Goal: Register for event/course

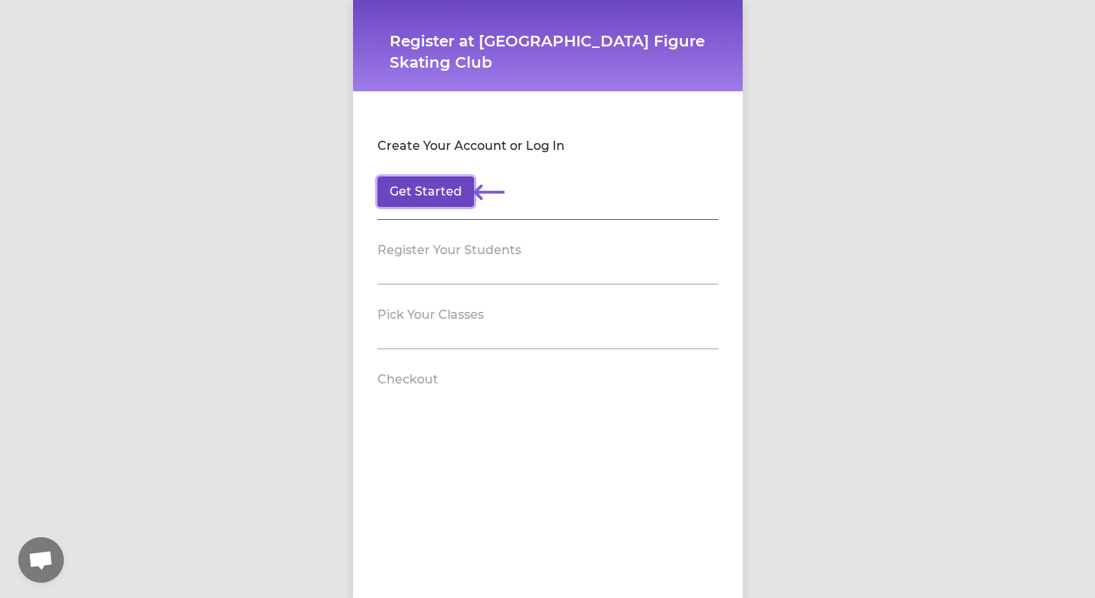
click at [423, 194] on button "Get Started" at bounding box center [426, 192] width 97 height 30
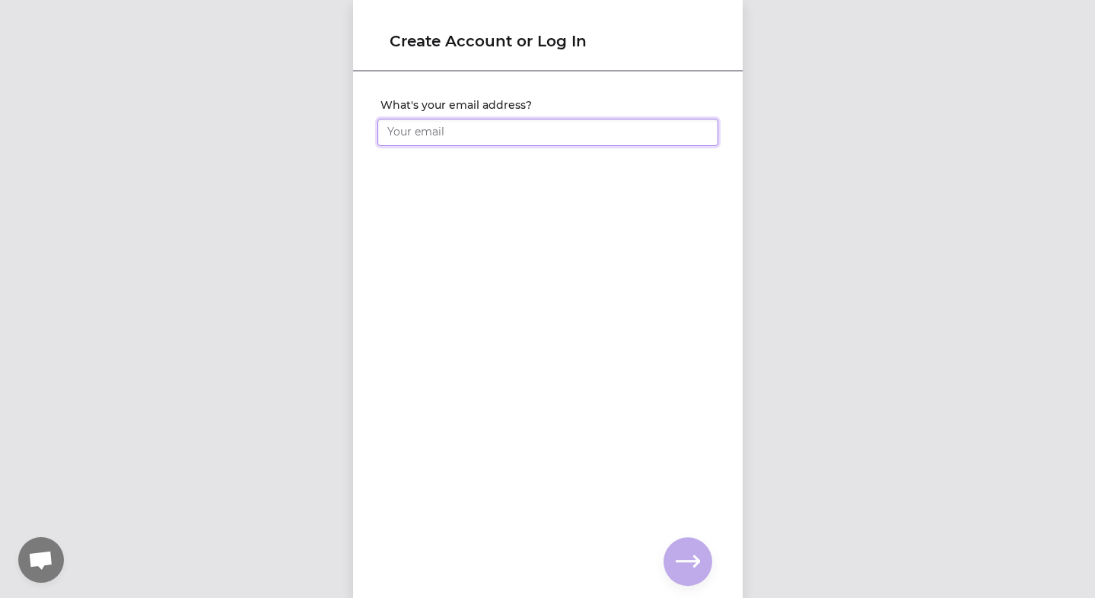
click at [458, 123] on input "What's your email address?" at bounding box center [548, 132] width 341 height 27
type input "[EMAIL_ADDRESS][DOMAIN_NAME]"
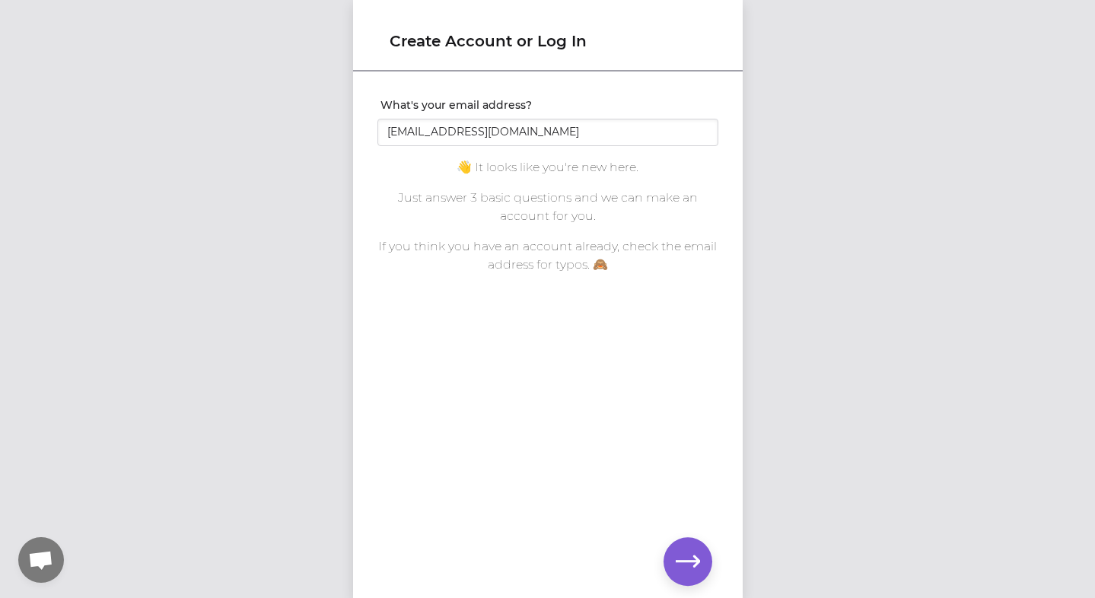
click at [642, 503] on div "What's your email address? [EMAIL_ADDRESS][DOMAIN_NAME] You already have an acc…" at bounding box center [548, 310] width 390 height 474
click at [678, 554] on icon "button" at bounding box center [688, 562] width 24 height 24
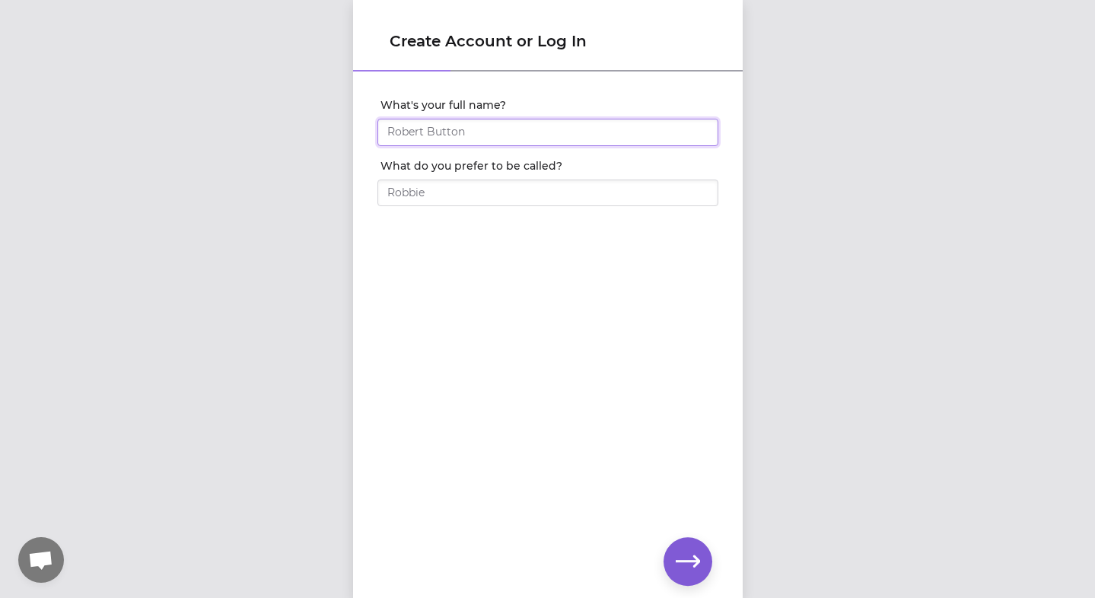
click at [541, 132] on input "What's your full name?" at bounding box center [548, 132] width 341 height 27
type input "[PERSON_NAME]"
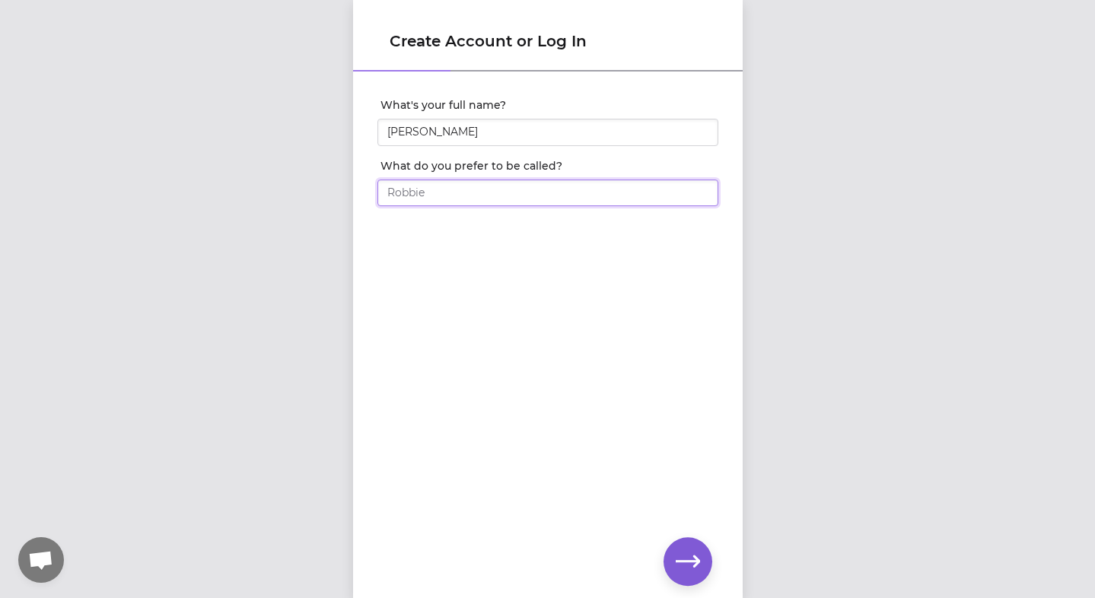
click at [496, 196] on input "What do you prefer to be called?" at bounding box center [548, 193] width 341 height 27
type input "K"
type input "[PERSON_NAME]"
click at [691, 558] on icon "button" at bounding box center [688, 562] width 24 height 24
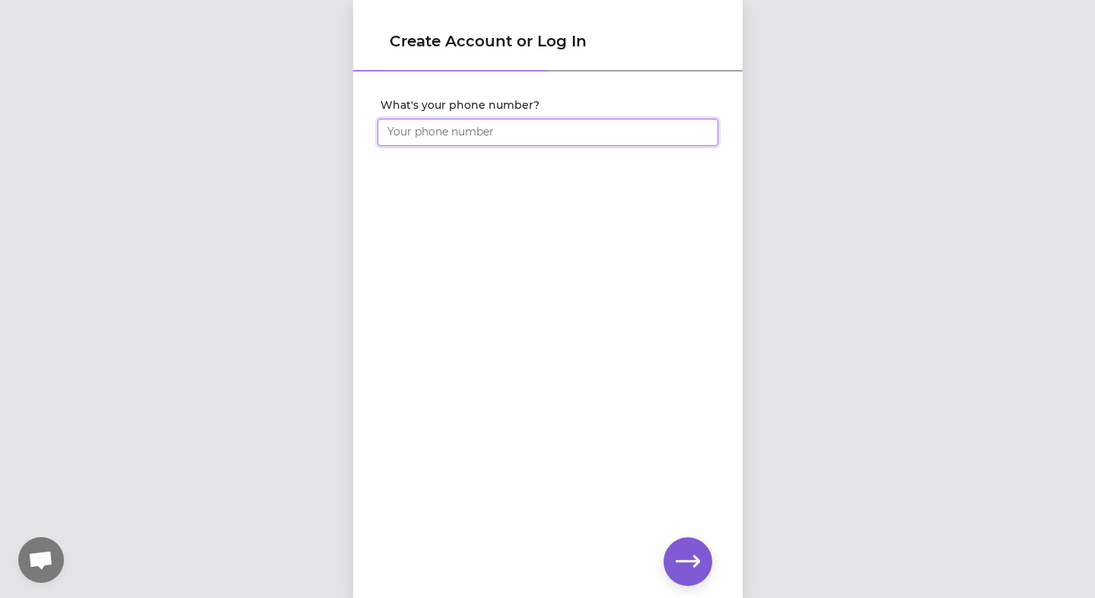
click at [612, 136] on input "What's your phone number?" at bounding box center [548, 132] width 341 height 27
type input "[PHONE_NUMBER]"
click at [687, 553] on icon "button" at bounding box center [688, 562] width 24 height 24
click at [694, 558] on icon "button" at bounding box center [688, 561] width 24 height 11
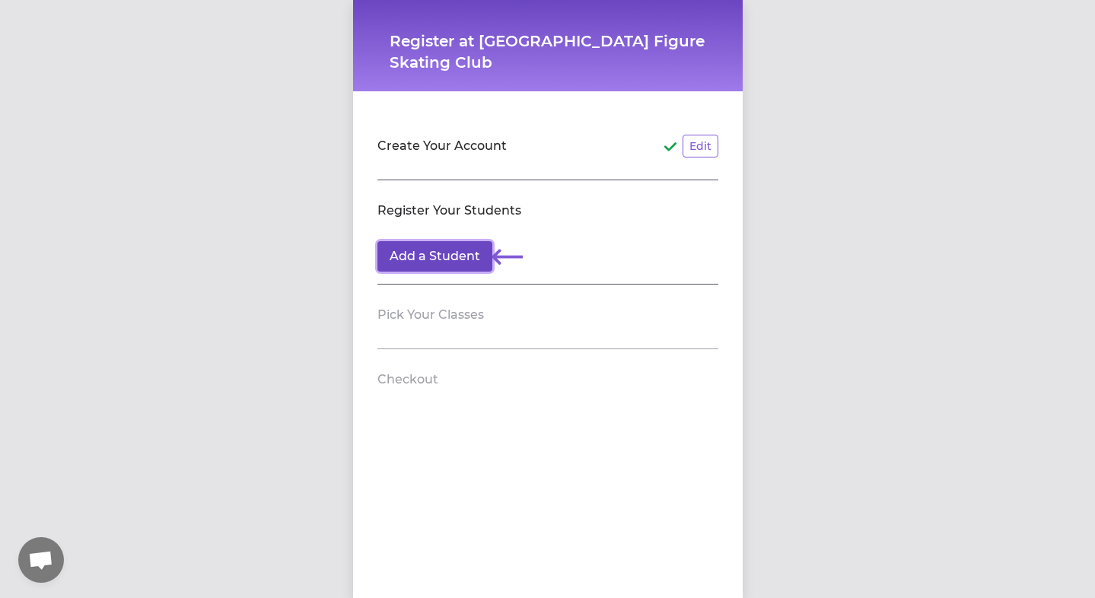
click at [447, 254] on button "Add a Student" at bounding box center [435, 256] width 115 height 30
click at [431, 251] on button "Add a Student" at bounding box center [435, 256] width 115 height 30
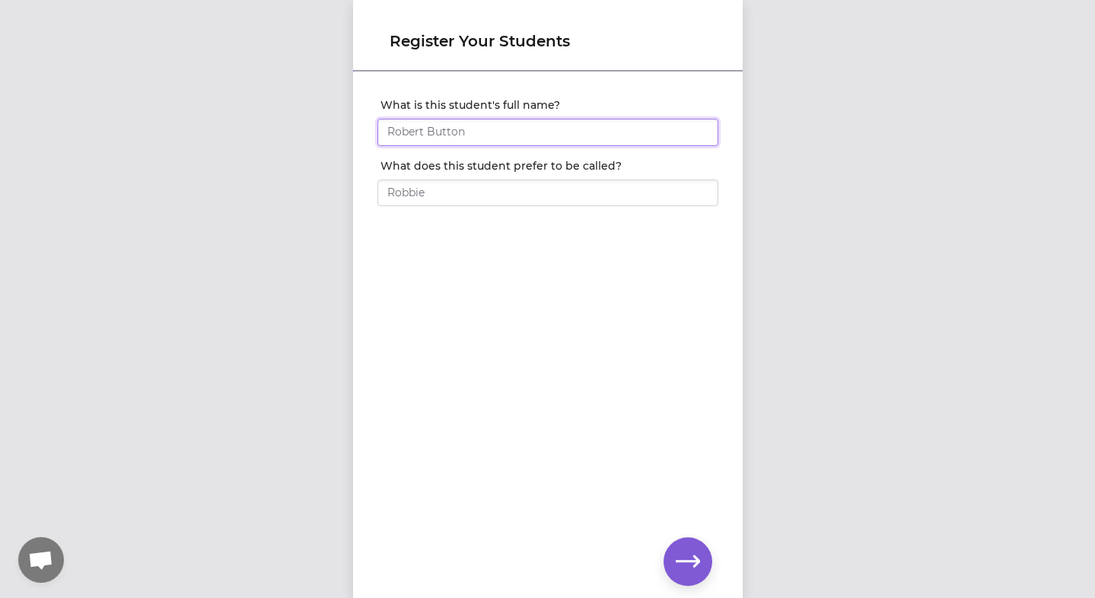
click at [481, 134] on input "What is this student's full name?" at bounding box center [548, 132] width 341 height 27
type input "[PERSON_NAME]"
click at [466, 206] on div "What does this student prefer to be called?" at bounding box center [548, 188] width 341 height 61
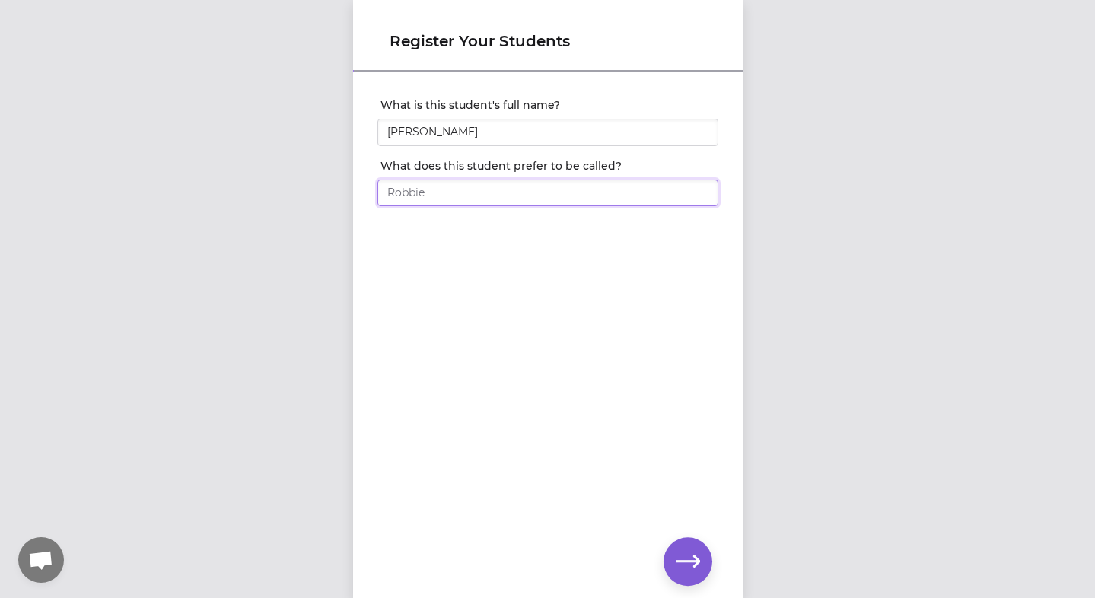
click at [486, 199] on input "What does this student prefer to be called?" at bounding box center [548, 193] width 341 height 27
type input "[PERSON_NAME]"
click at [676, 544] on button "button" at bounding box center [688, 561] width 49 height 49
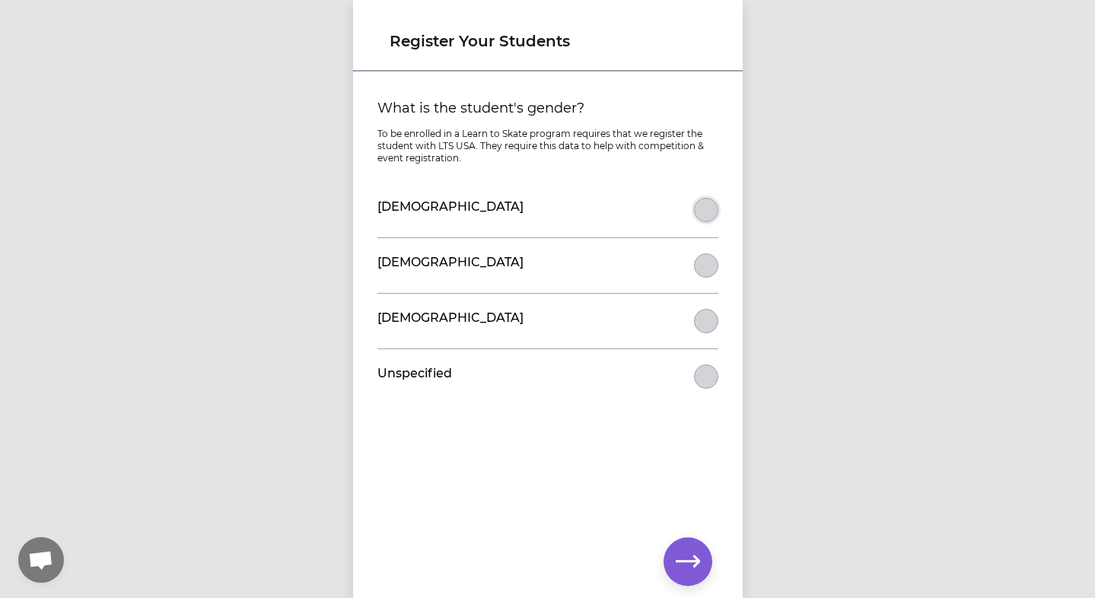
click at [704, 218] on button "What is the student's gender?" at bounding box center [706, 210] width 24 height 24
click at [689, 569] on icon "button" at bounding box center [688, 562] width 24 height 24
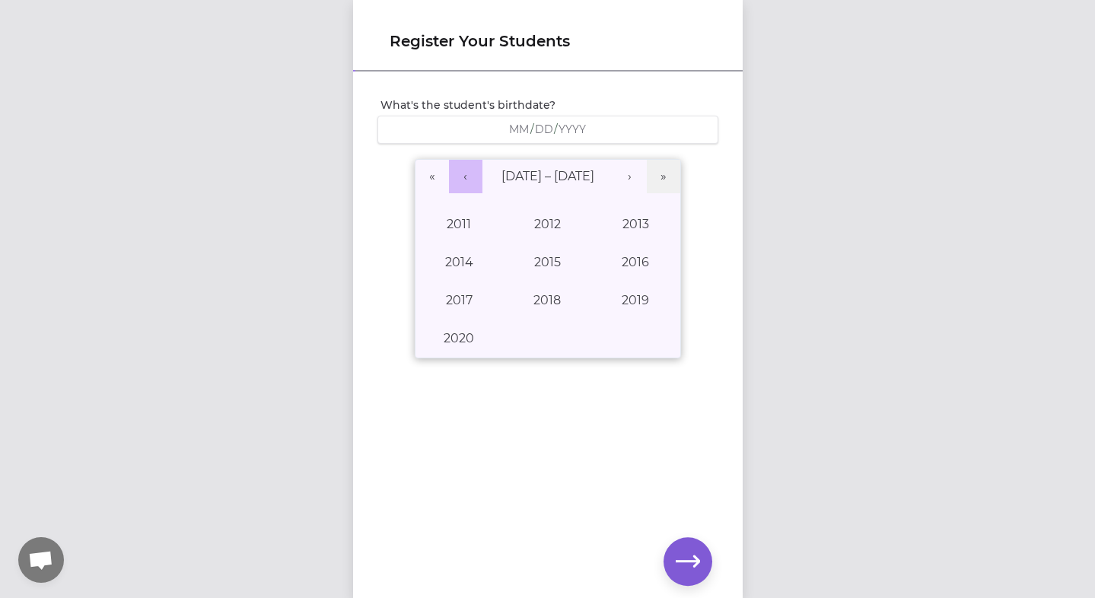
click at [470, 180] on button "‹" at bounding box center [465, 176] width 33 height 33
click at [650, 263] on button "1996" at bounding box center [636, 263] width 88 height 38
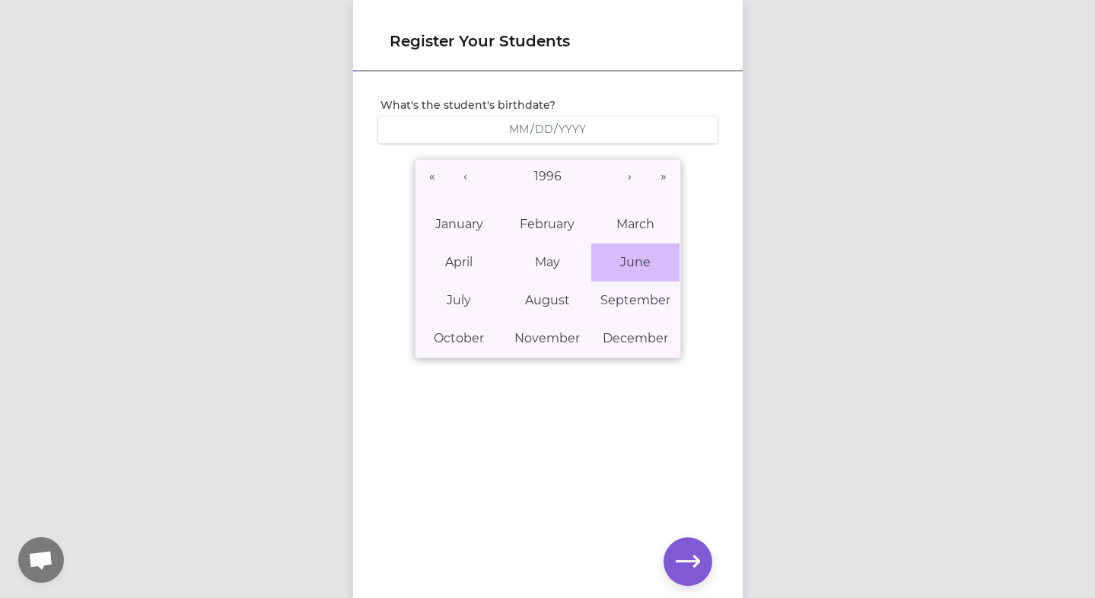
click at [650, 263] on abbr "June" at bounding box center [635, 262] width 30 height 14
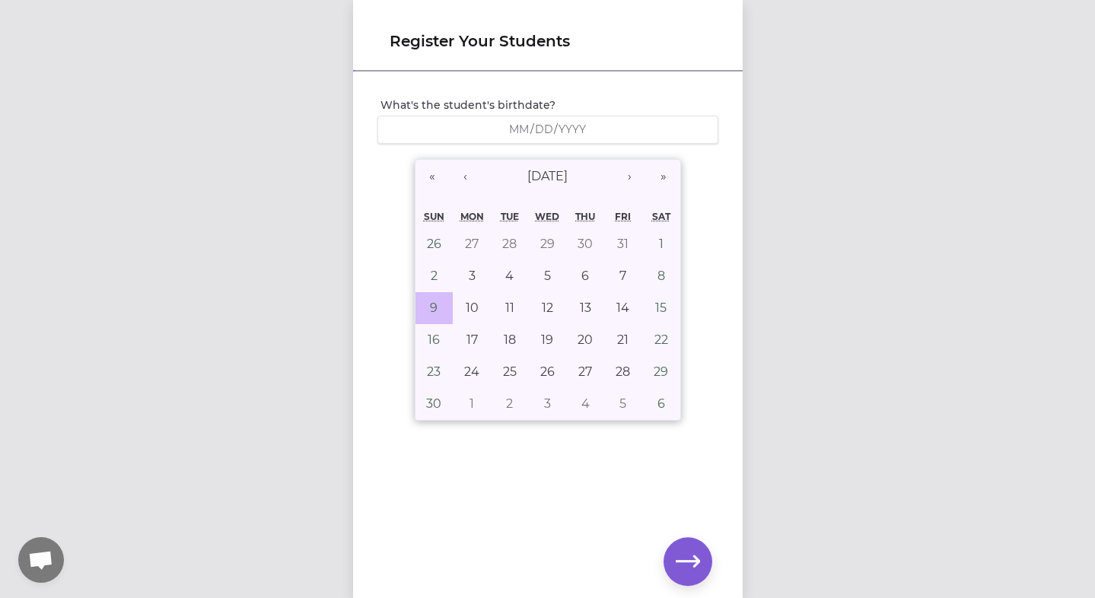
click at [425, 313] on button "9" at bounding box center [435, 308] width 38 height 32
type input "[DATE]"
type input "6"
type input "9"
type input "1996"
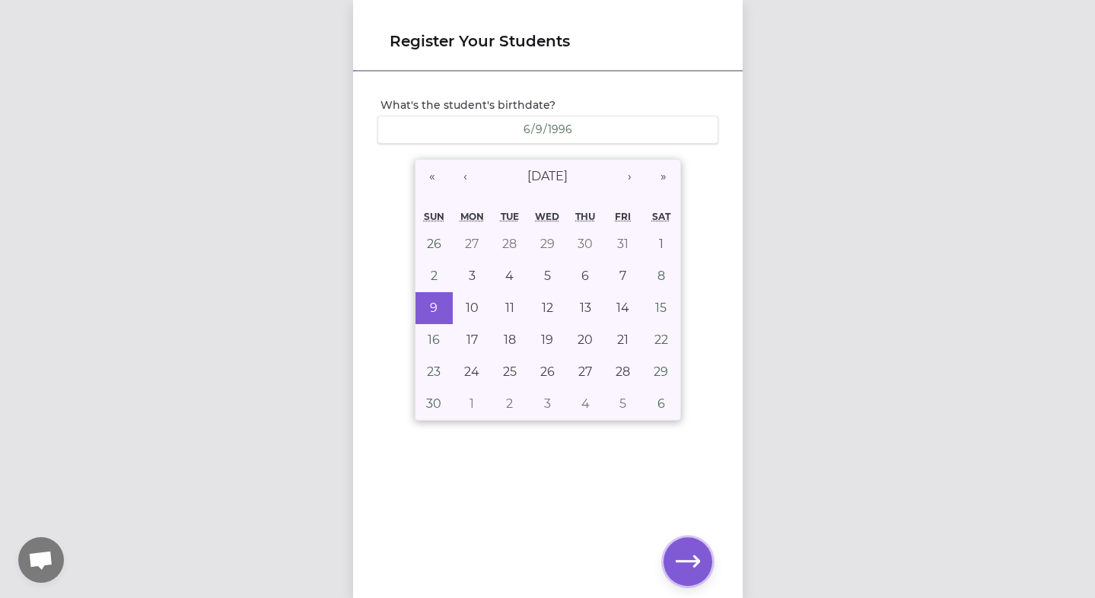
click at [698, 564] on icon "button" at bounding box center [688, 562] width 24 height 24
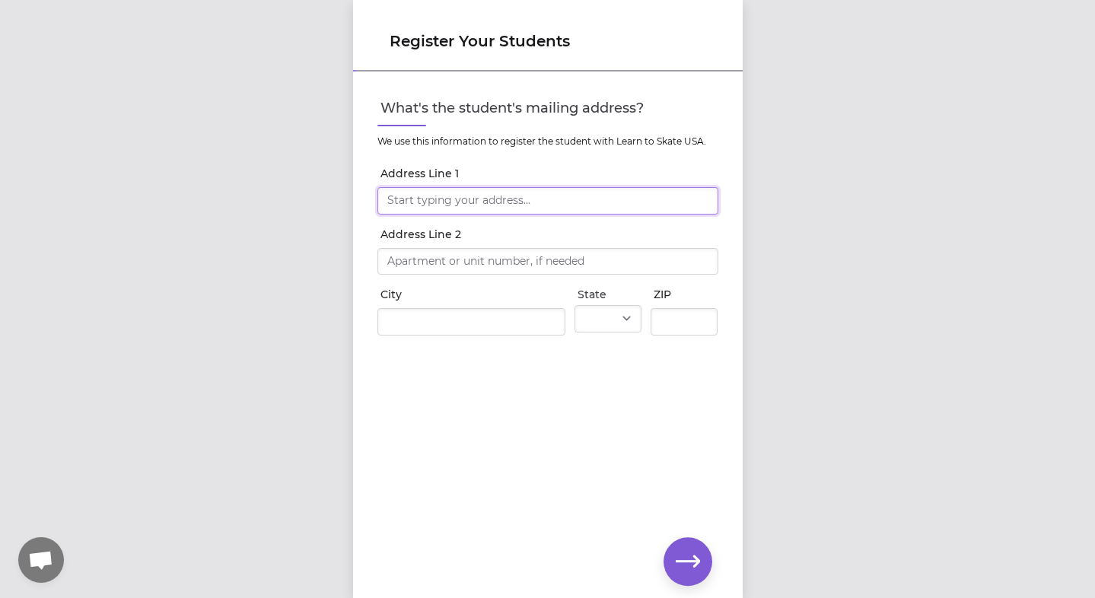
click at [572, 203] on input "Address Line 1" at bounding box center [548, 200] width 341 height 27
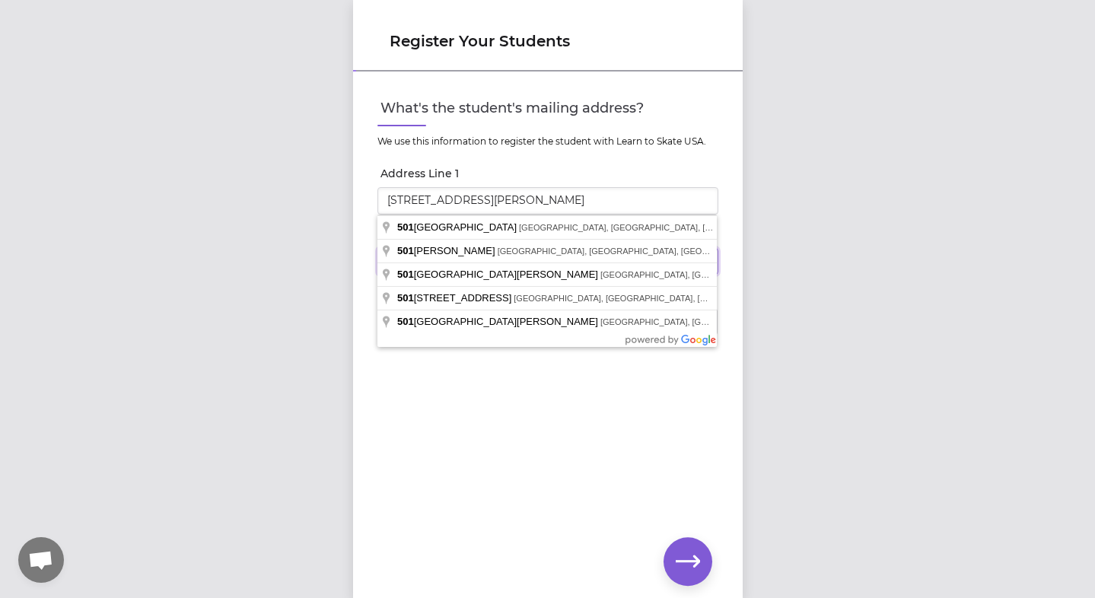
type input "[STREET_ADDRESS][PERSON_NAME]"
type input "[GEOGRAPHIC_DATA]"
select select "WA"
type input "99201"
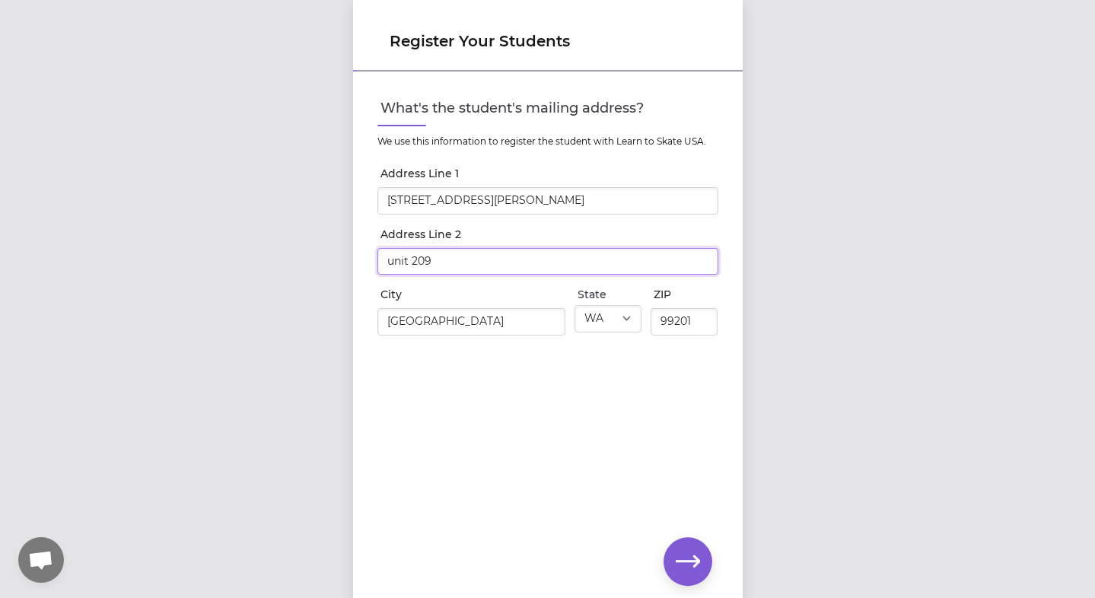
type input "unit 209"
click at [687, 556] on icon "button" at bounding box center [688, 562] width 24 height 24
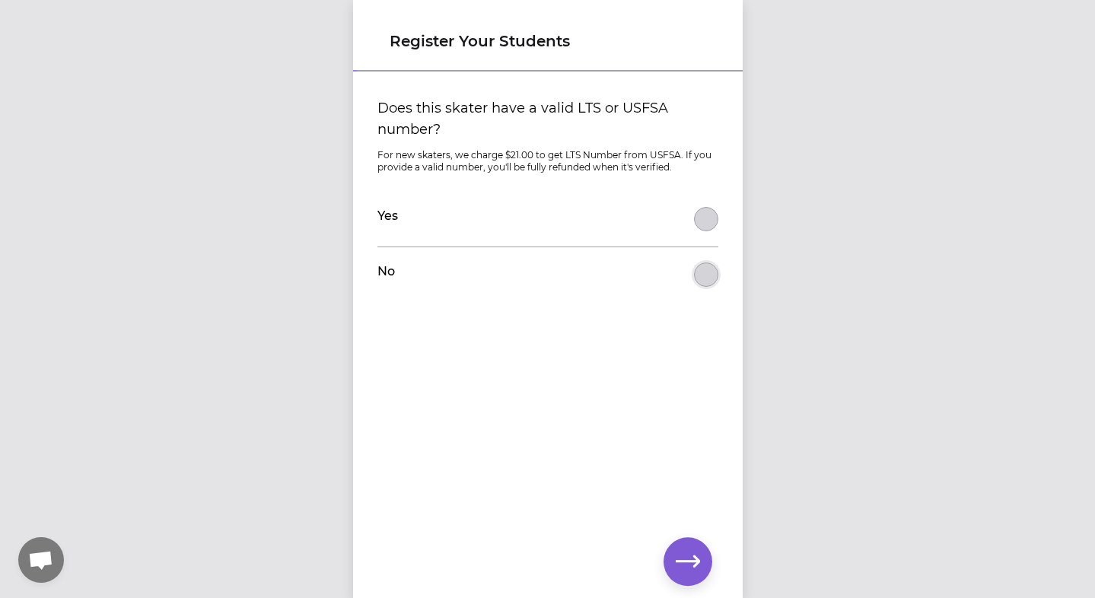
click at [713, 270] on button "Does this skater have a valid LTS or USFSA number?" at bounding box center [706, 275] width 24 height 24
click at [690, 544] on button "button" at bounding box center [688, 561] width 49 height 49
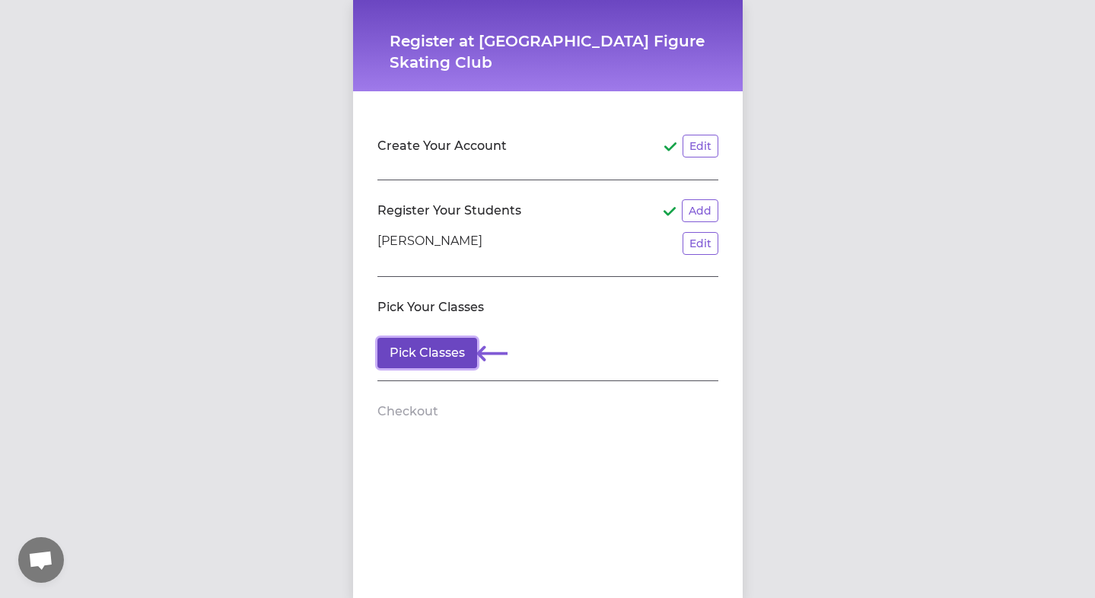
click at [451, 350] on button "Pick Classes" at bounding box center [428, 353] width 100 height 30
